Goal: Task Accomplishment & Management: Complete application form

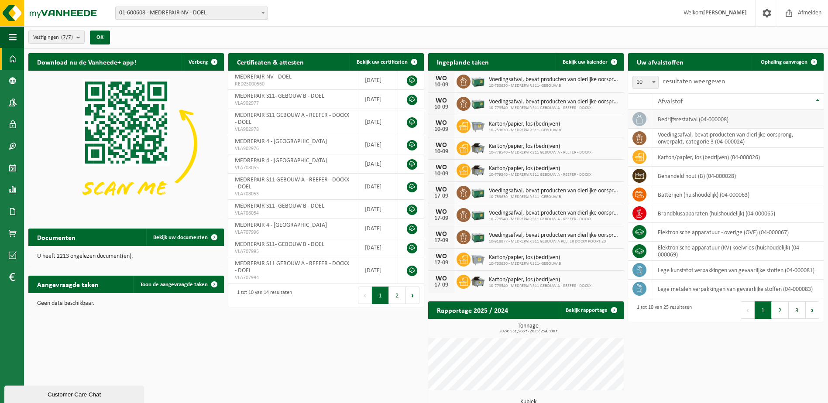
drag, startPoint x: 787, startPoint y: 64, endPoint x: 663, endPoint y: 115, distance: 134.0
click at [787, 64] on span "Ophaling aanvragen" at bounding box center [783, 62] width 47 height 6
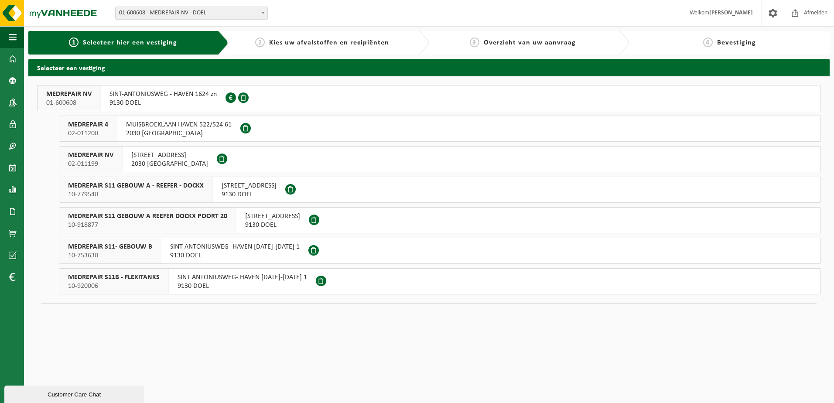
click at [196, 186] on span "MEDREPAIR S11 GEBOUW A - REEFER - DOCKX" at bounding box center [136, 186] width 136 height 9
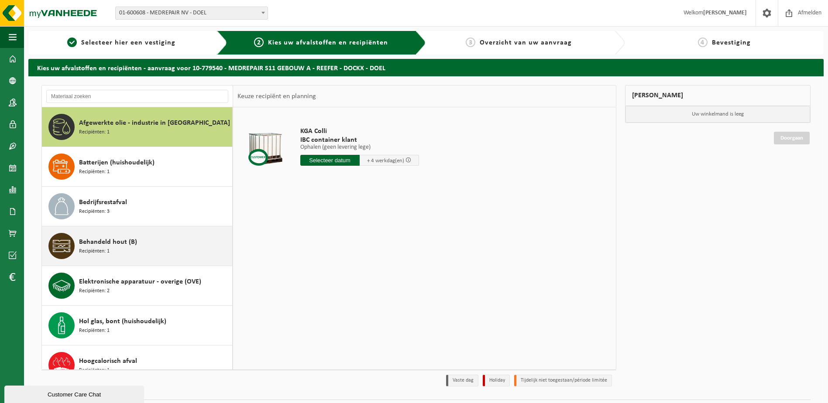
click at [141, 246] on div "Behandeld hout (B) Recipiënten: 1" at bounding box center [154, 246] width 151 height 26
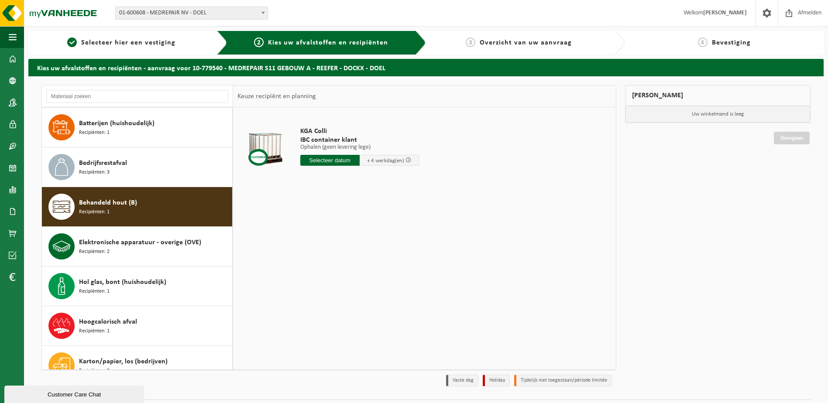
scroll to position [119, 0]
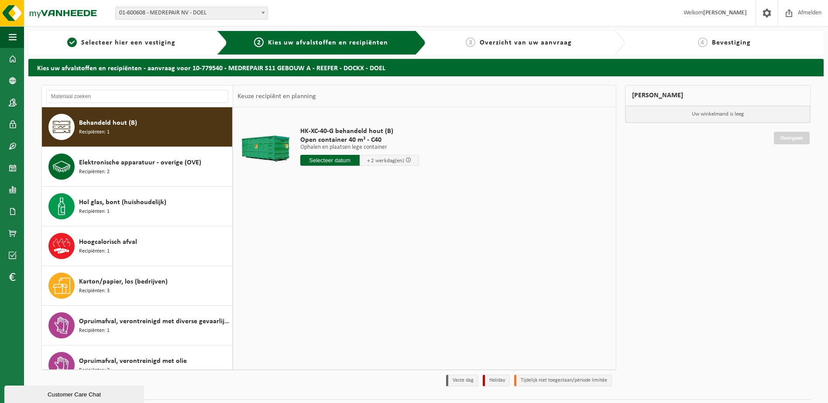
click at [322, 163] on input "text" at bounding box center [329, 160] width 59 height 11
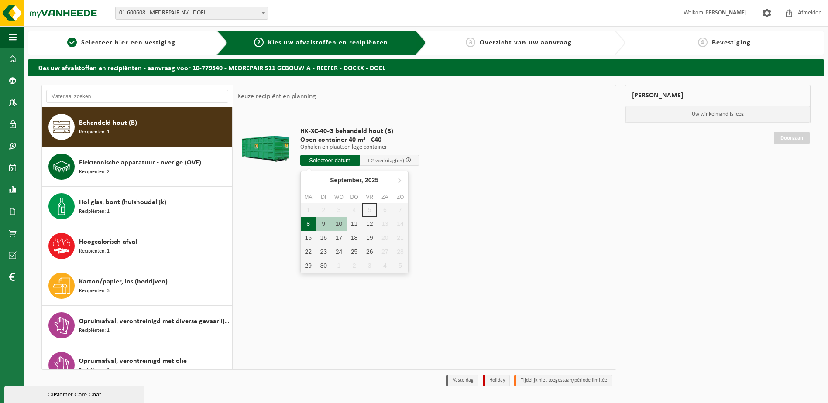
click at [312, 226] on div "8" at bounding box center [308, 224] width 15 height 14
type input "Van 2025-09-08"
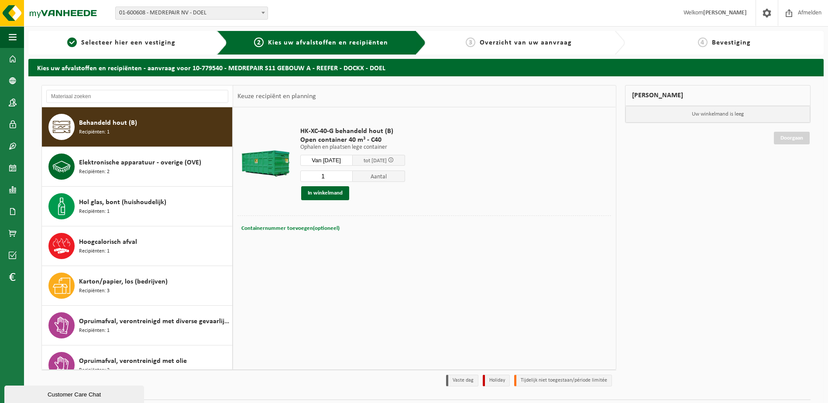
click at [307, 228] on span "Containernummer toevoegen(optioneel)" at bounding box center [290, 229] width 98 height 6
type input "C40-1920"
click at [337, 193] on button "In winkelmand" at bounding box center [325, 193] width 48 height 14
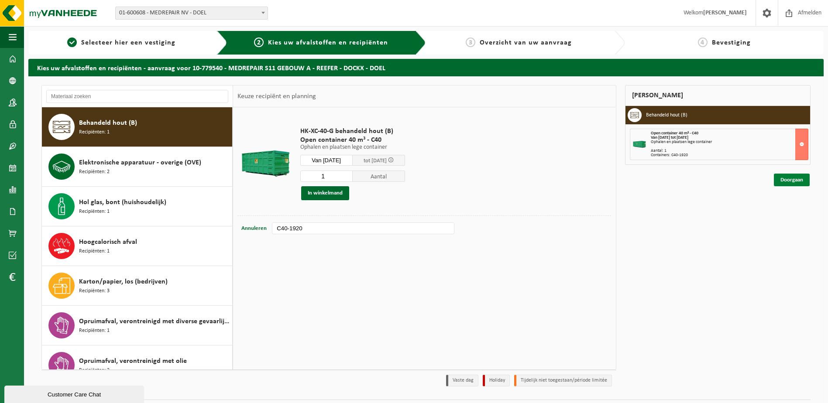
drag, startPoint x: 785, startPoint y: 178, endPoint x: 778, endPoint y: 174, distance: 8.8
click at [786, 178] on link "Doorgaan" at bounding box center [792, 180] width 36 height 13
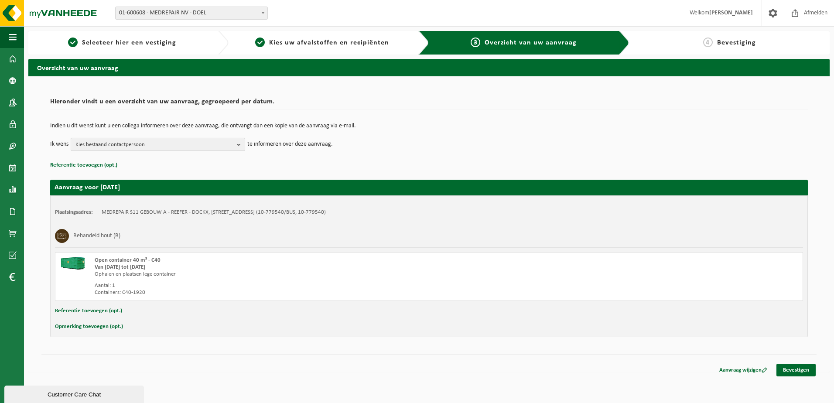
click at [122, 144] on span "Kies bestaand contactpersoon" at bounding box center [154, 144] width 158 height 13
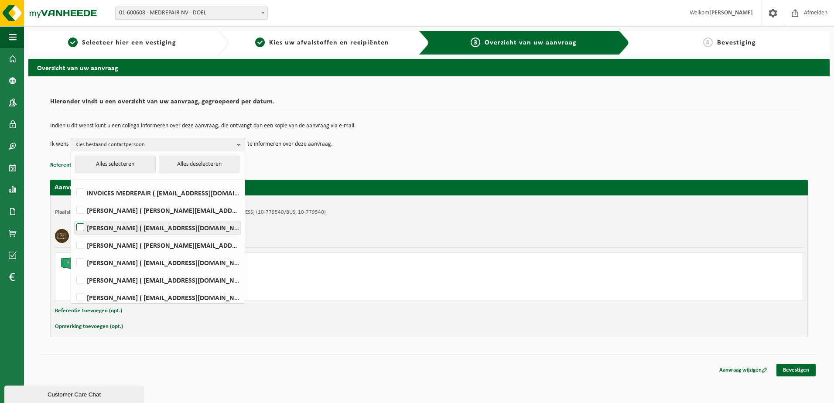
click at [81, 228] on label "PETER DE CEUSTER ( pdeceuster@medrepair.eu )" at bounding box center [158, 227] width 166 height 13
click at [73, 217] on input "PETER DE CEUSTER ( pdeceuster@medrepair.eu )" at bounding box center [73, 216] width 0 height 0
checkbox input "true"
click at [79, 298] on label "JOHAN MEYS ( johan.meys@medrepair.eu )" at bounding box center [158, 297] width 166 height 13
click at [73, 287] on input "JOHAN MEYS ( johan.meys@medrepair.eu )" at bounding box center [73, 286] width 0 height 0
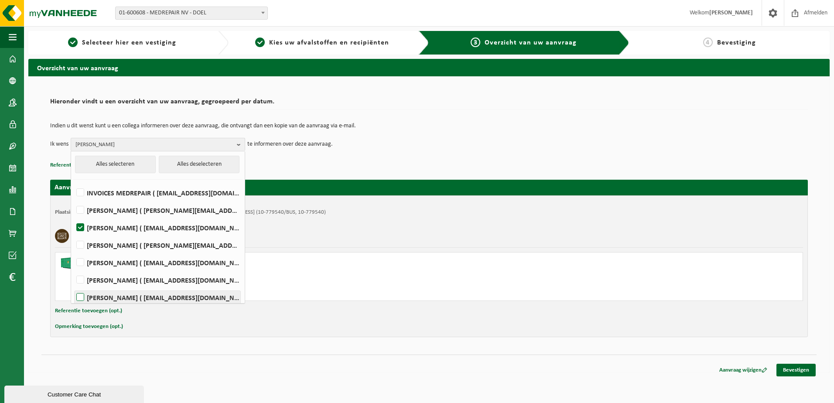
checkbox input "true"
click at [332, 170] on p "Referentie toevoegen (opt.)" at bounding box center [429, 165] width 758 height 11
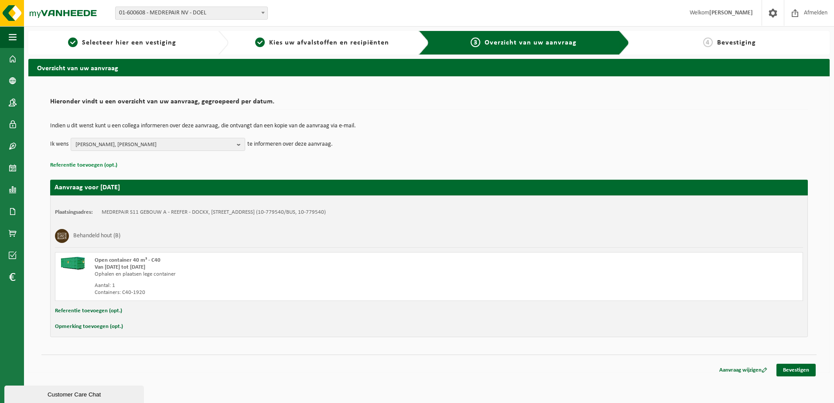
click at [87, 162] on button "Referentie toevoegen (opt.)" at bounding box center [83, 165] width 67 height 11
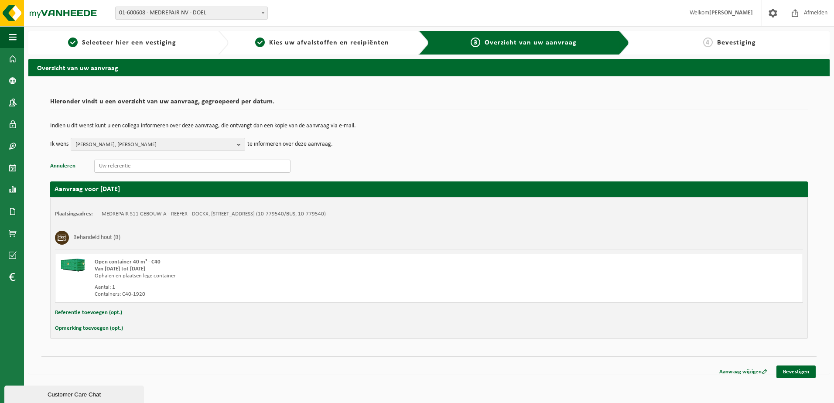
click at [123, 165] on input "text" at bounding box center [192, 166] width 196 height 13
paste input "S11TD.D2133.050920251308"
type input "S11TD.D2133.050920251308"
click at [92, 312] on button "Referentie toevoegen (opt.)" at bounding box center [88, 312] width 67 height 11
click at [110, 313] on input "text" at bounding box center [446, 313] width 697 height 13
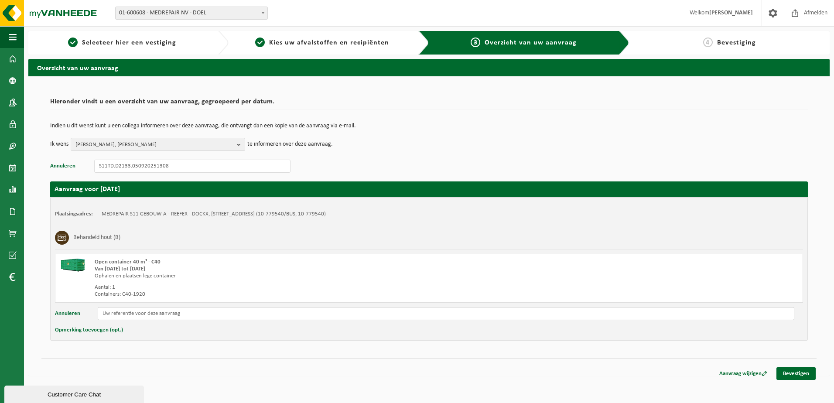
paste input "S11TD.D2133.050920251308"
type input "S11TD.D2133.050920251308"
click at [106, 334] on button "Opmerking toevoegen (opt.)" at bounding box center [89, 330] width 68 height 11
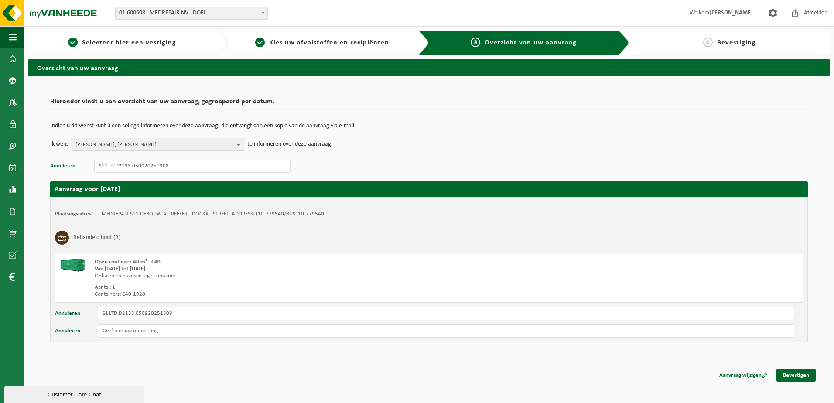
click at [55, 325] on button "Annuleren" at bounding box center [67, 331] width 25 height 13
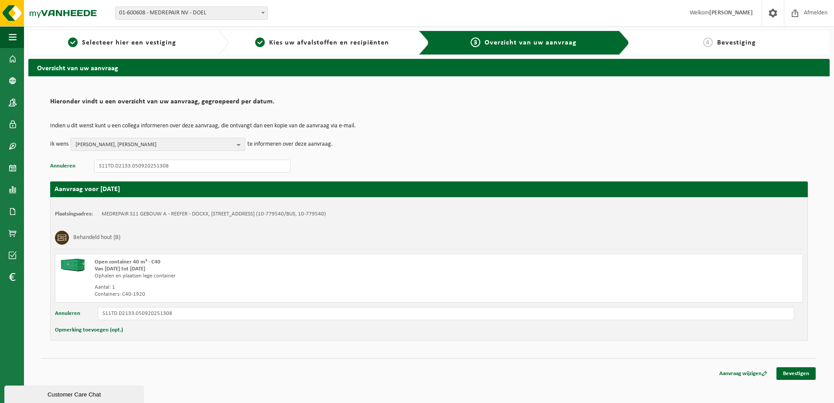
click at [108, 328] on button "Opmerking toevoegen (opt.)" at bounding box center [89, 330] width 68 height 11
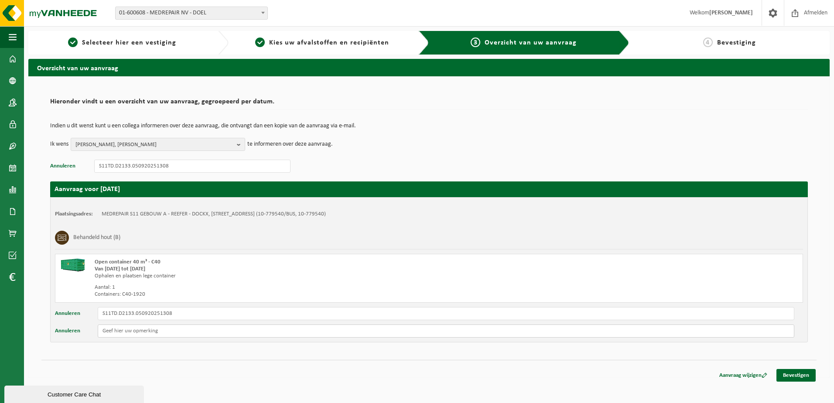
click at [122, 333] on input "text" at bounding box center [446, 331] width 697 height 13
type input "S11 B naast sociaal gebouw B"
click at [798, 375] on link "Bevestigen" at bounding box center [796, 375] width 39 height 13
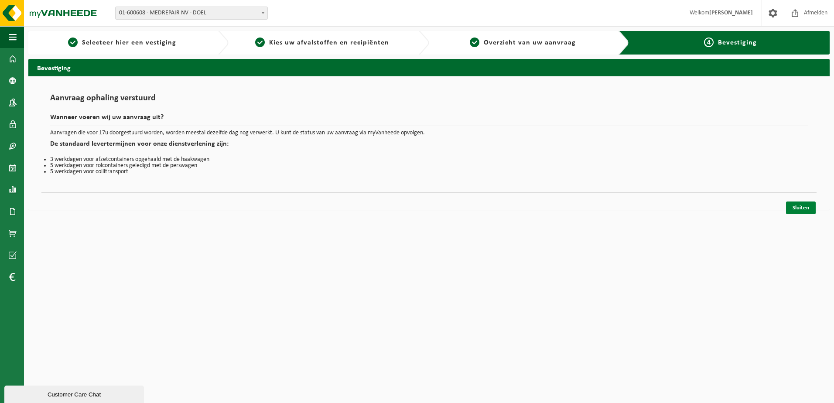
click at [811, 209] on link "Sluiten" at bounding box center [801, 208] width 30 height 13
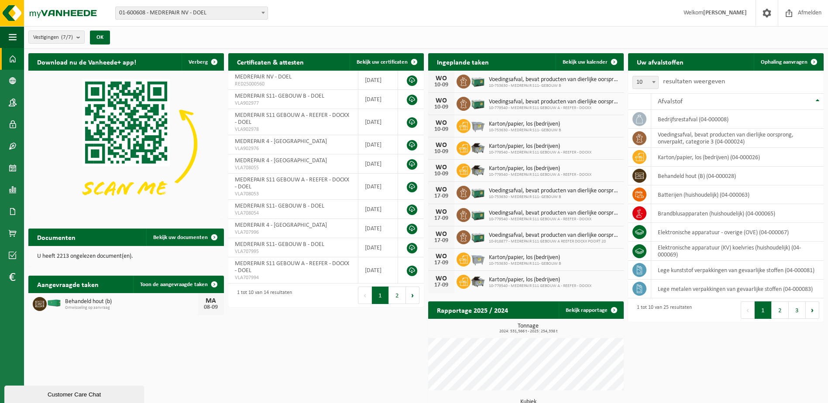
click at [109, 304] on span "Behandeld hout (b)" at bounding box center [131, 301] width 133 height 7
click at [180, 284] on span "Toon de aangevraagde taken" at bounding box center [174, 285] width 68 height 6
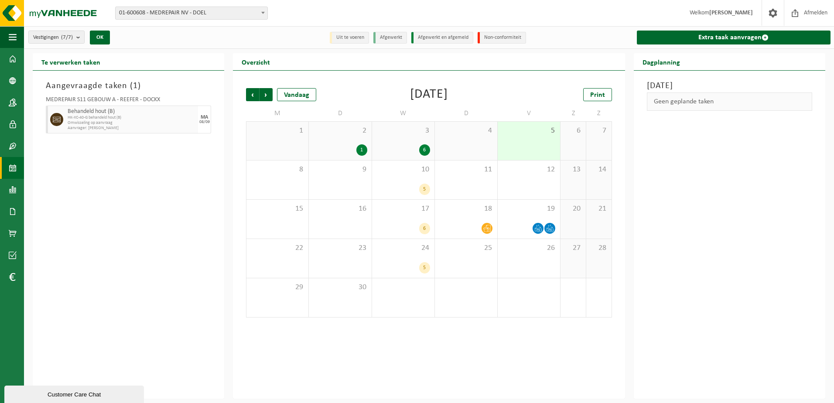
click at [193, 119] on span "HK-XC-40-G behandeld hout (B)" at bounding box center [132, 117] width 128 height 5
click at [114, 99] on div "MEDREPAIR S11 GEBOUW A - REEFER - DOCKX" at bounding box center [128, 101] width 165 height 9
click at [120, 81] on h3 "Aangevraagde taken ( 1 )" at bounding box center [128, 85] width 165 height 13
click at [51, 82] on h3 "Aangevraagde taken ( 1 )" at bounding box center [128, 85] width 165 height 13
click at [130, 120] on span "HK-XC-40-G behandeld hout (B)" at bounding box center [132, 117] width 128 height 5
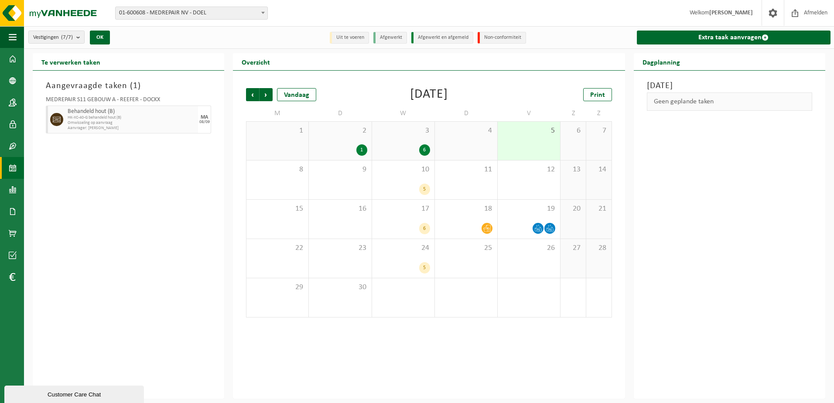
click at [79, 103] on div "MEDREPAIR S11 GEBOUW A - REEFER - DOCKX" at bounding box center [128, 101] width 165 height 9
click at [69, 97] on div "MEDREPAIR S11 GEBOUW A - REEFER - DOCKX" at bounding box center [128, 101] width 165 height 9
click at [120, 85] on h3 "Aangevraagde taken ( 1 )" at bounding box center [128, 85] width 165 height 13
click at [104, 128] on span "Aanvrager: [PERSON_NAME]" at bounding box center [132, 128] width 128 height 5
click at [104, 127] on span "Aanvrager: [PERSON_NAME]" at bounding box center [132, 128] width 128 height 5
